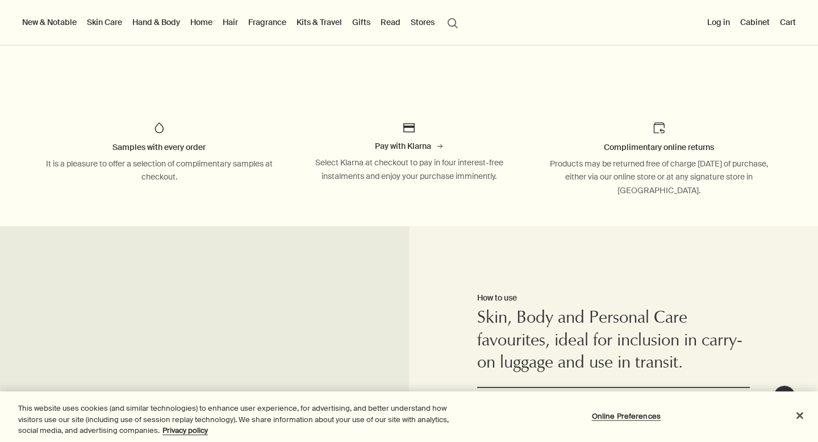
scroll to position [799, 0]
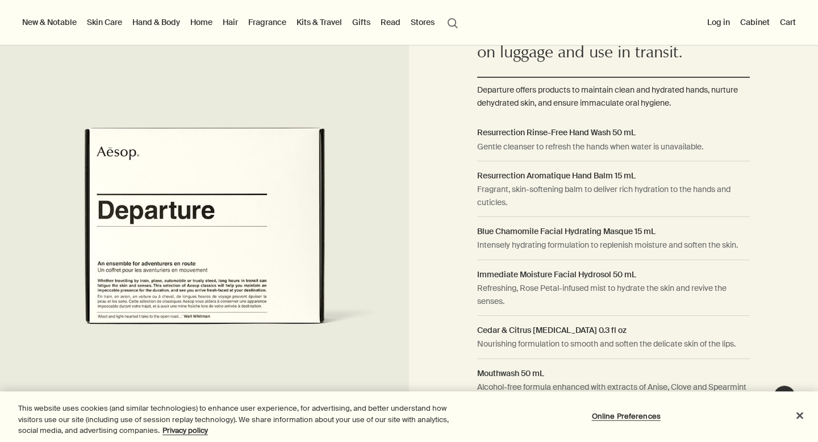
click at [791, 441] on div at bounding box center [409, 442] width 818 height 0
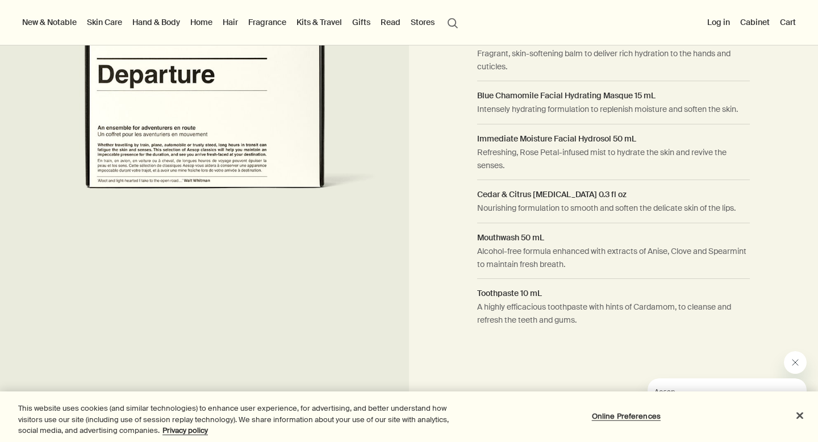
scroll to position [892, 0]
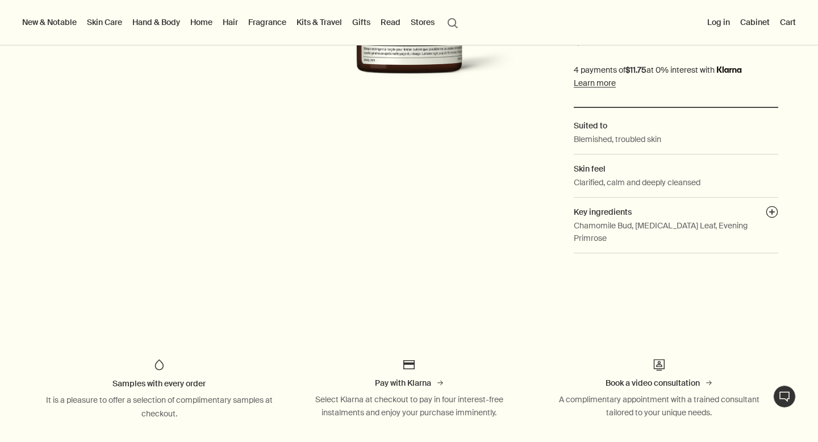
scroll to position [443, 0]
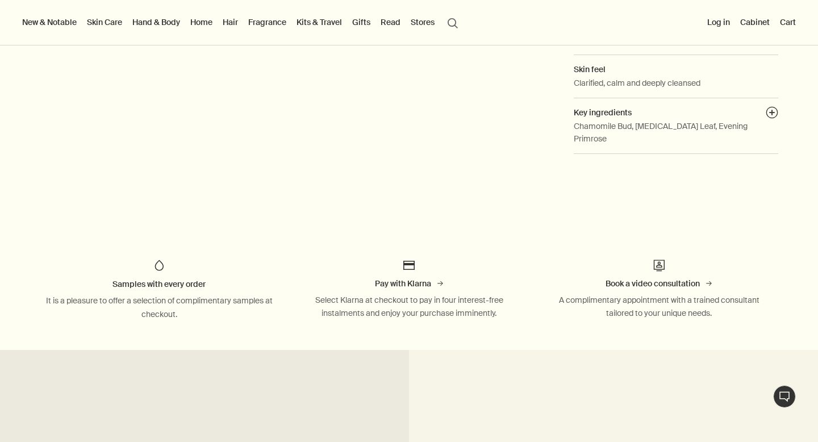
click at [789, 441] on div at bounding box center [409, 442] width 818 height 0
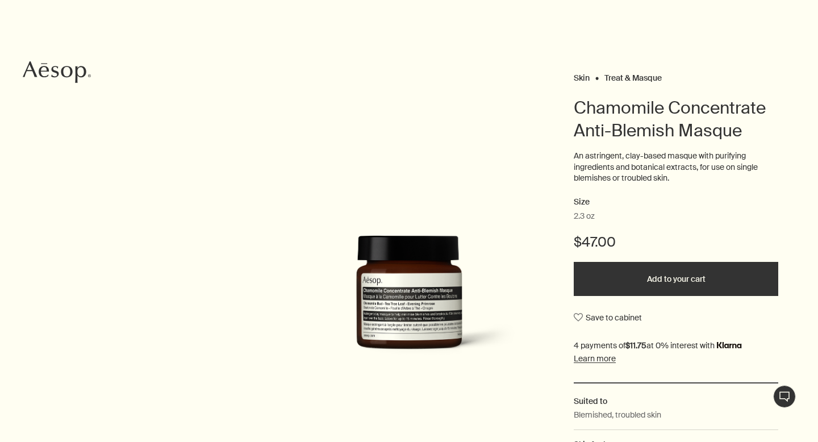
scroll to position [0, 0]
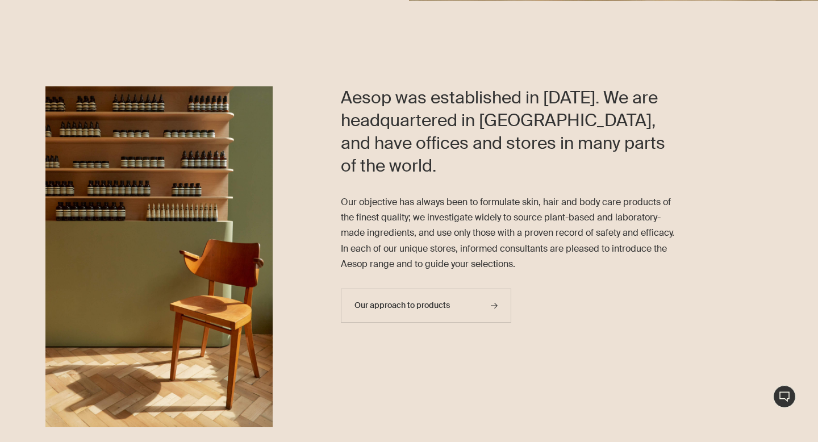
scroll to position [336, 0]
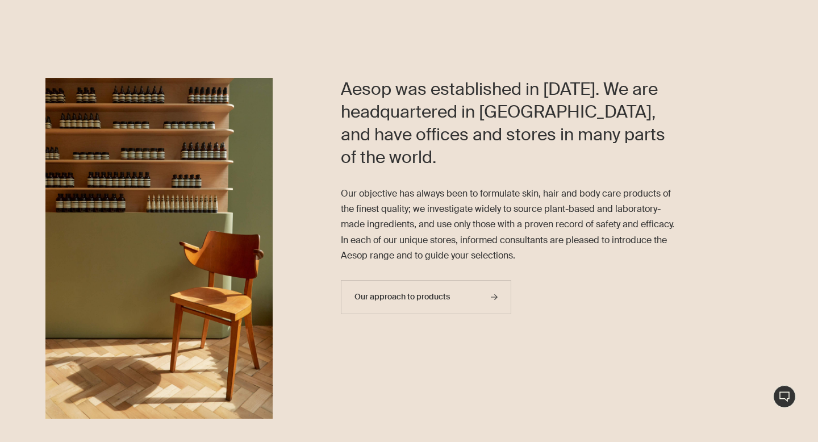
click at [789, 106] on div at bounding box center [409, 106] width 818 height 0
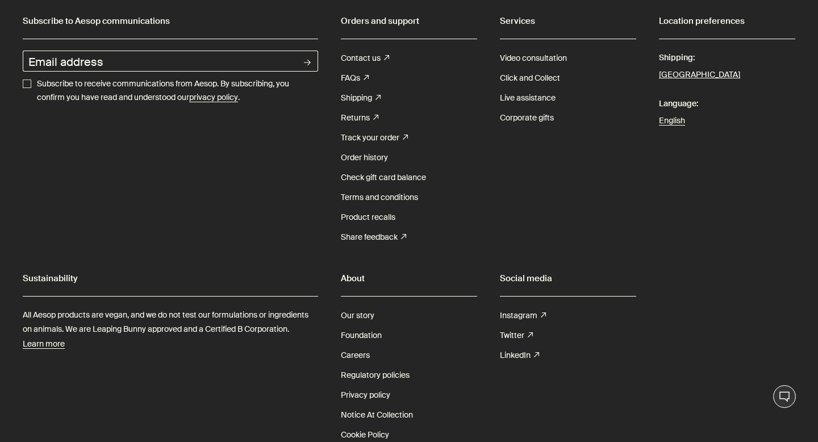
scroll to position [2517, 0]
